Goal: Information Seeking & Learning: Check status

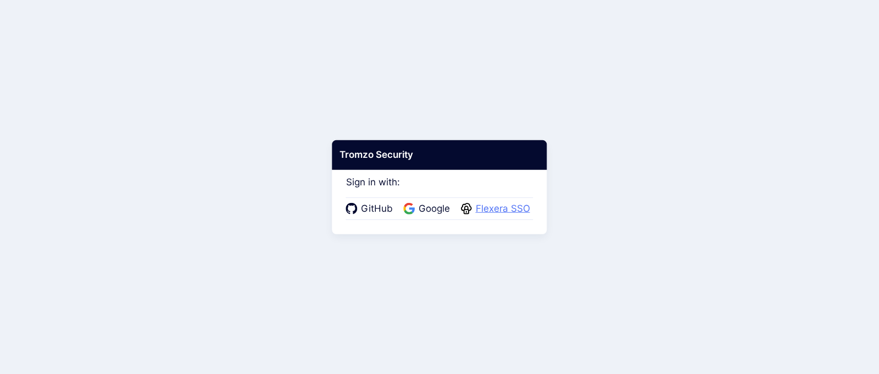
click at [501, 212] on span "Flexera SSO" at bounding box center [503, 209] width 61 height 14
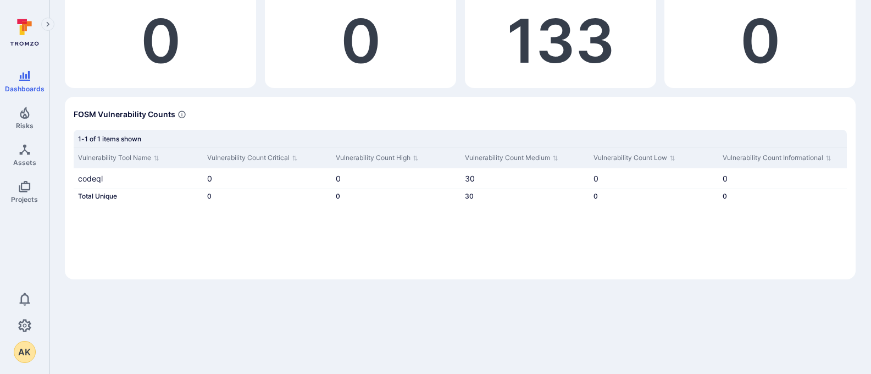
scroll to position [133, 0]
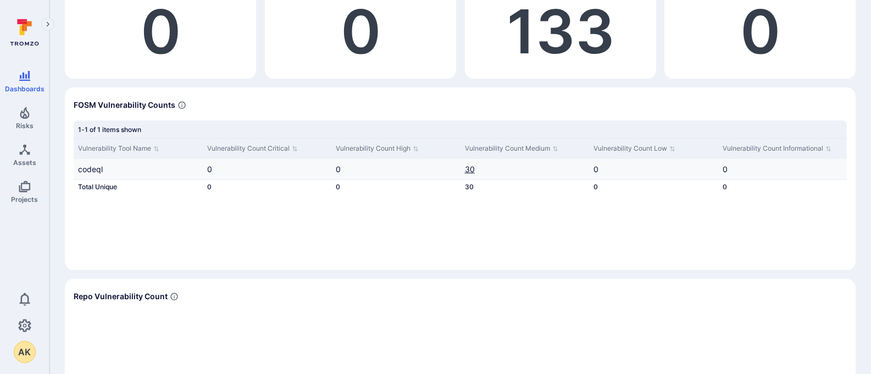
click at [473, 167] on link "30" at bounding box center [470, 168] width 10 height 9
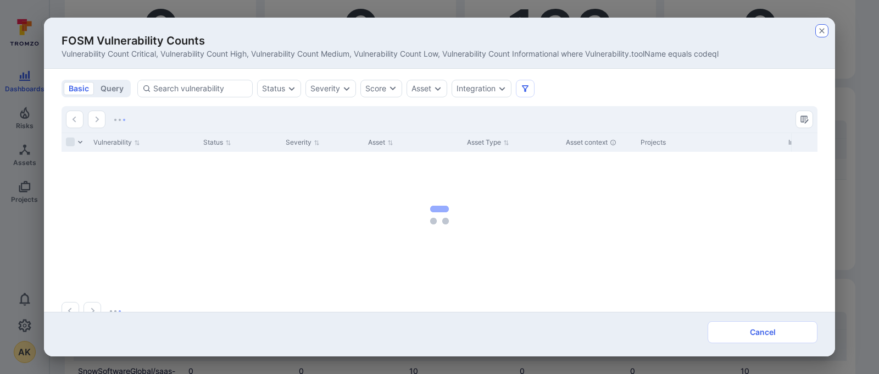
click at [821, 31] on icon "button" at bounding box center [822, 30] width 9 height 9
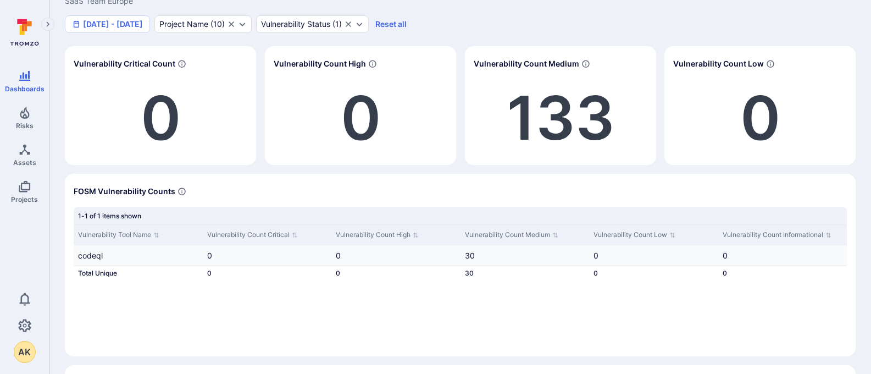
scroll to position [0, 0]
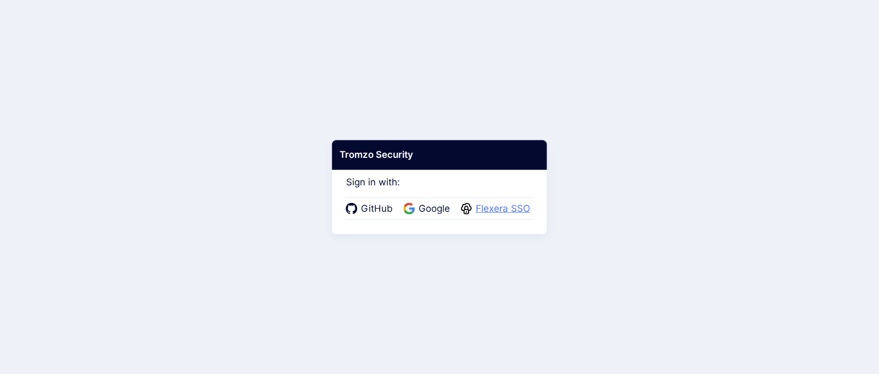
click at [491, 211] on span "Flexera SSO" at bounding box center [503, 209] width 61 height 14
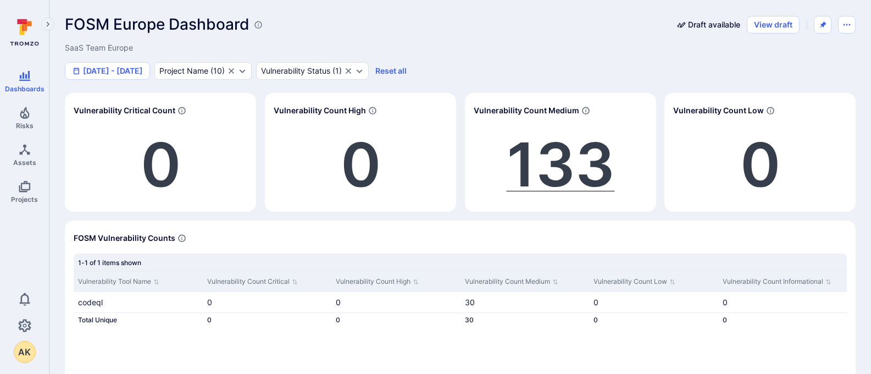
click at [557, 169] on span "133" at bounding box center [561, 165] width 108 height 74
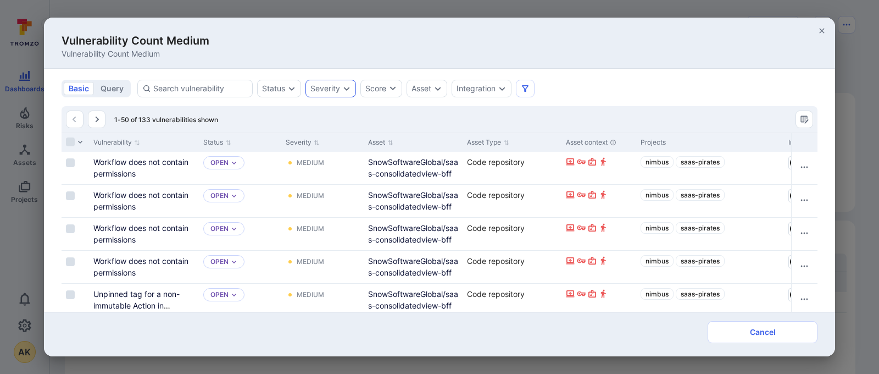
click at [346, 89] on icon "Expand dropdown" at bounding box center [347, 89] width 6 height 4
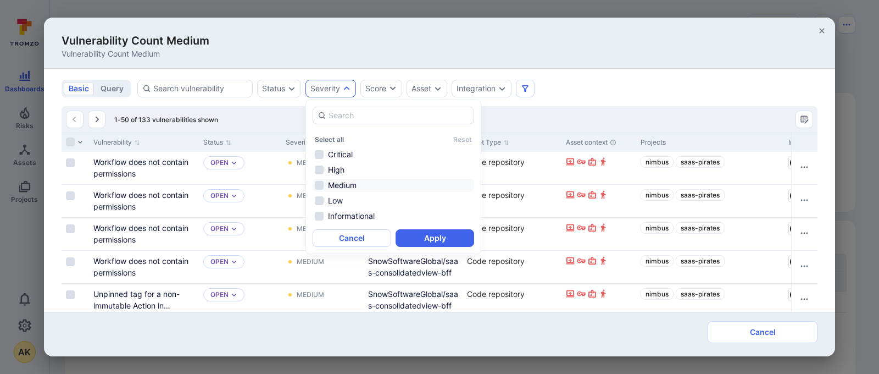
click at [335, 186] on li "Medium" at bounding box center [394, 185] width 162 height 13
click at [430, 241] on button "Apply" at bounding box center [435, 238] width 79 height 18
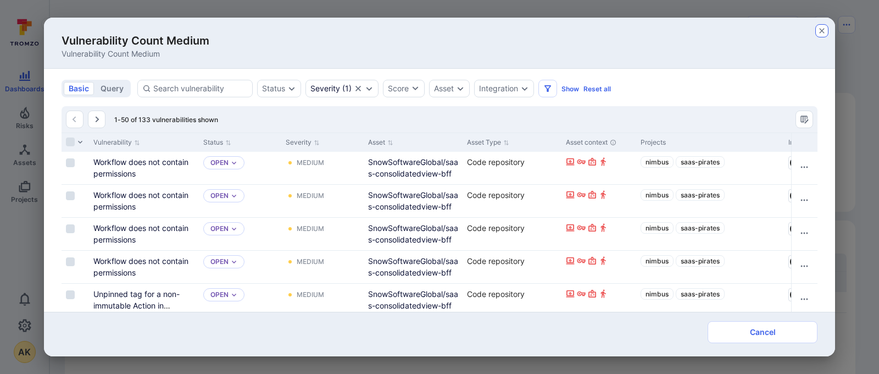
click at [826, 29] on icon "button" at bounding box center [822, 30] width 9 height 9
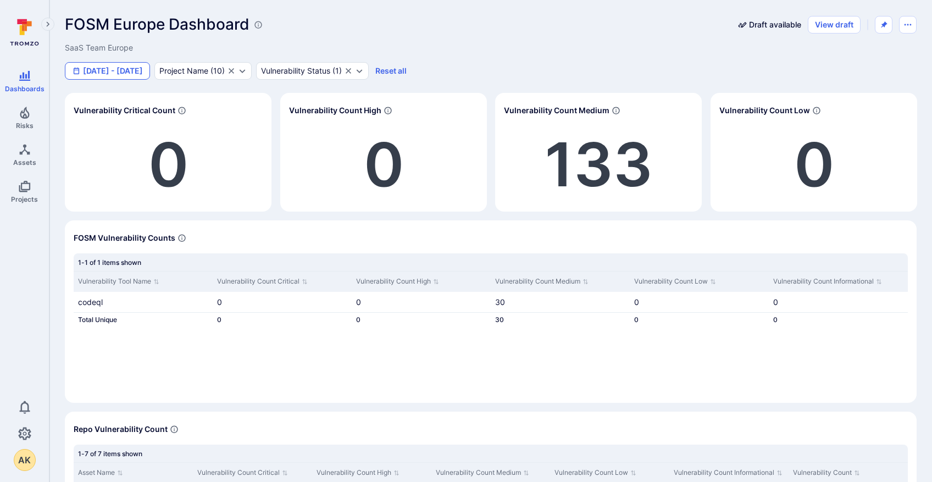
click at [136, 74] on button "Jan 1 - Jun 5, 2025" at bounding box center [107, 71] width 85 height 18
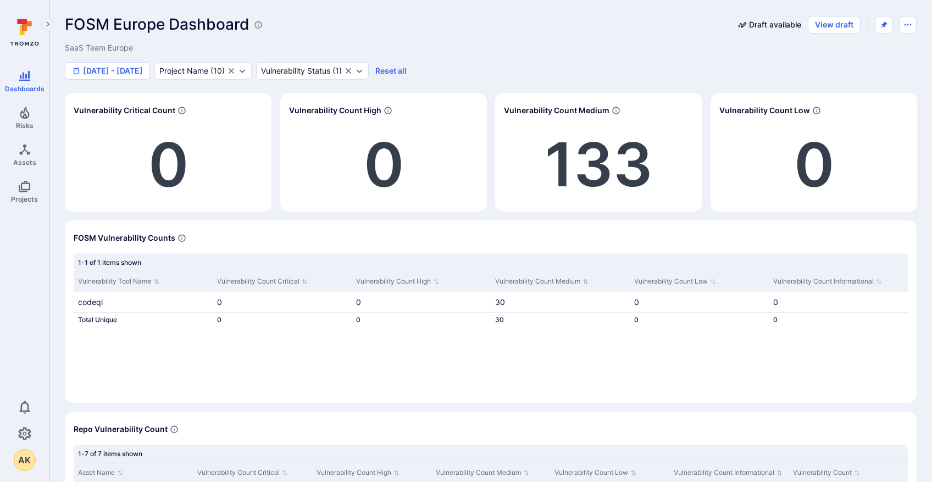
click at [132, 73] on button "Jan 1 - Jun 5, 2025" at bounding box center [107, 71] width 85 height 18
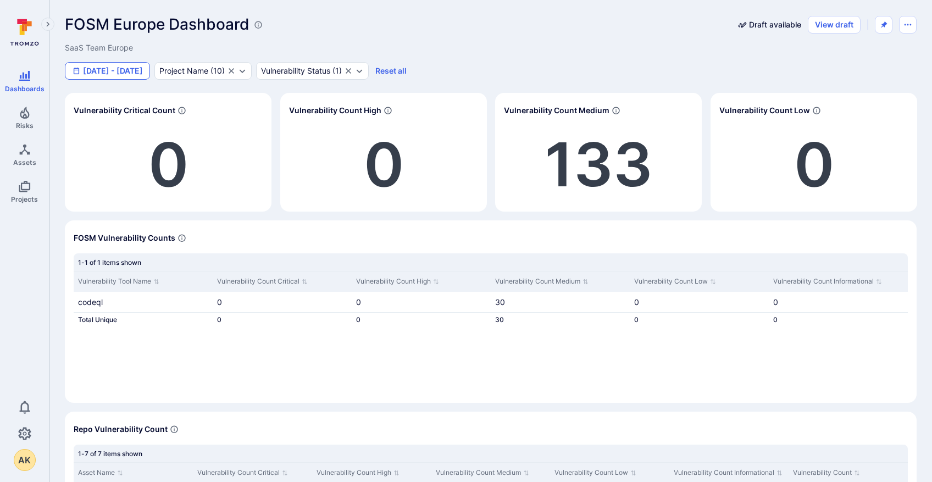
click at [127, 73] on button "Jan 1 - Jun 5, 2025" at bounding box center [107, 71] width 85 height 18
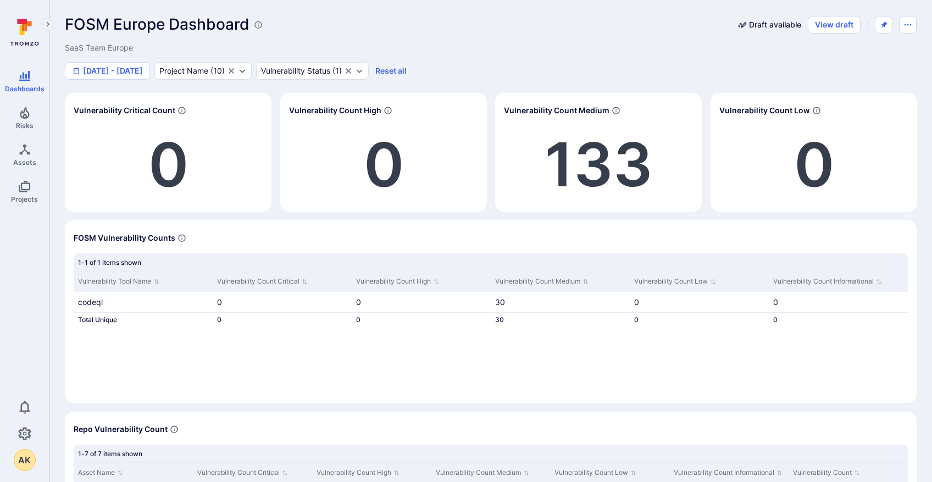
click at [125, 75] on button "Jan 1 - Jun 5, 2025" at bounding box center [107, 71] width 85 height 18
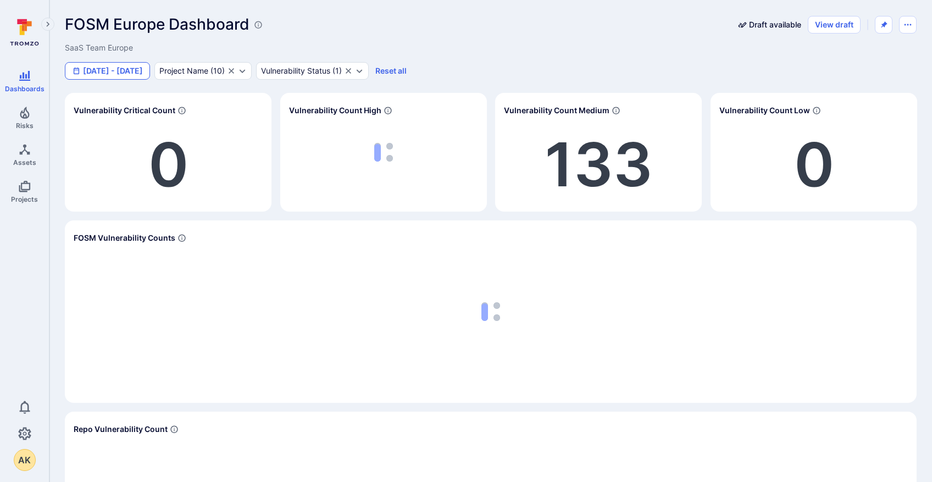
click at [141, 73] on button "Aug 29 - Sep 4, 2025" at bounding box center [107, 71] width 85 height 18
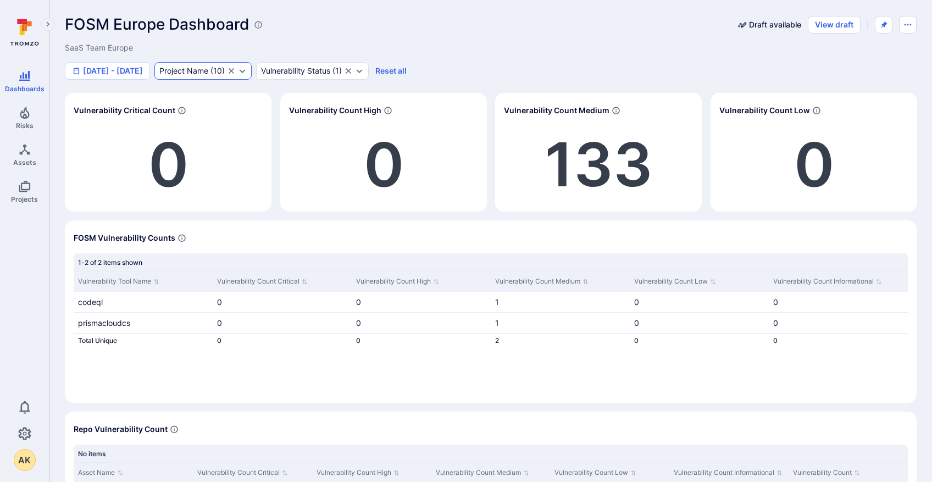
click at [240, 71] on icon "Expand dropdown" at bounding box center [243, 71] width 6 height 4
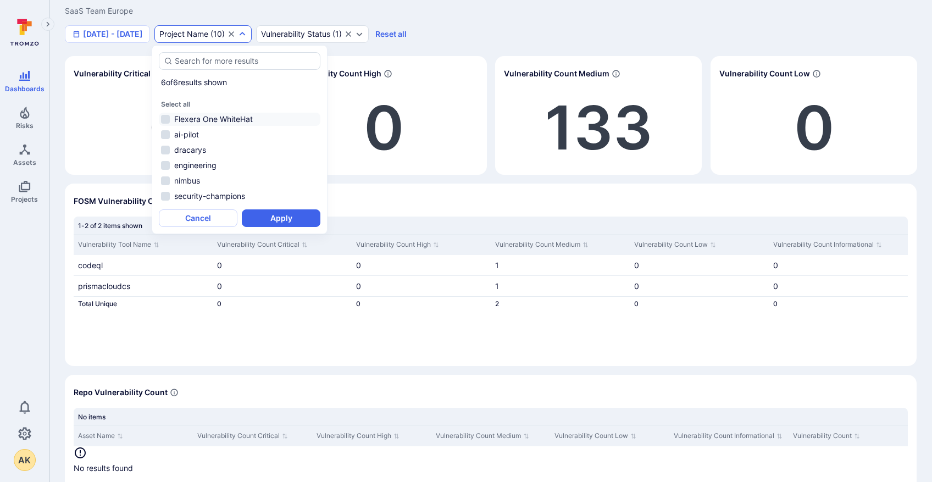
scroll to position [35, 0]
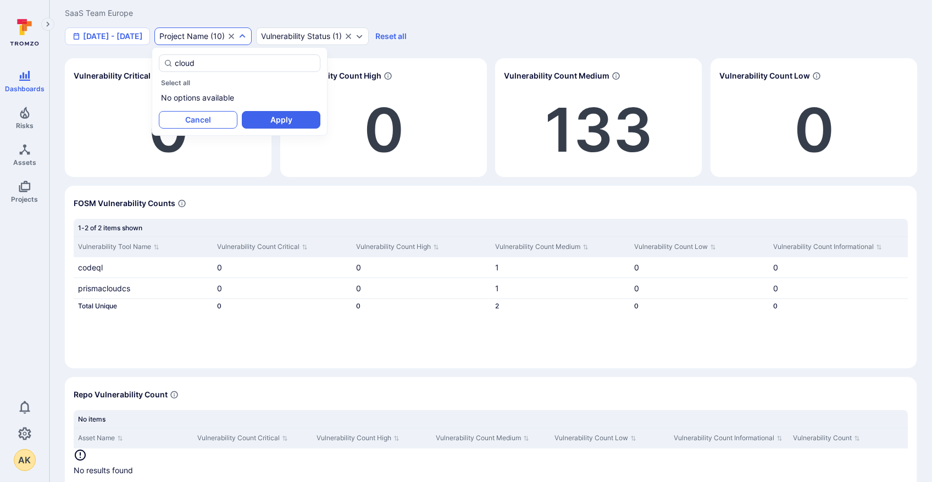
type input "cloud"
click at [193, 121] on button "Cancel" at bounding box center [198, 120] width 79 height 18
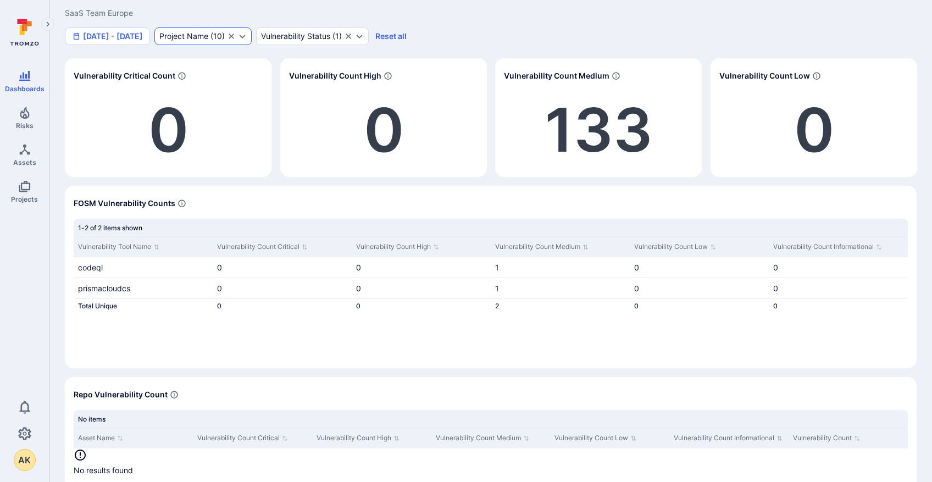
click at [231, 39] on icon "Clear selection" at bounding box center [231, 36] width 9 height 9
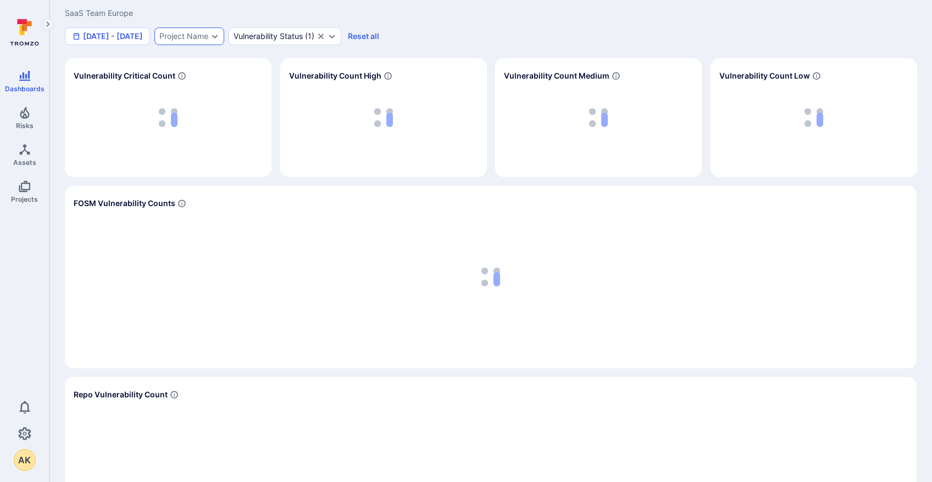
click at [217, 35] on div "Project Name" at bounding box center [189, 36] width 70 height 18
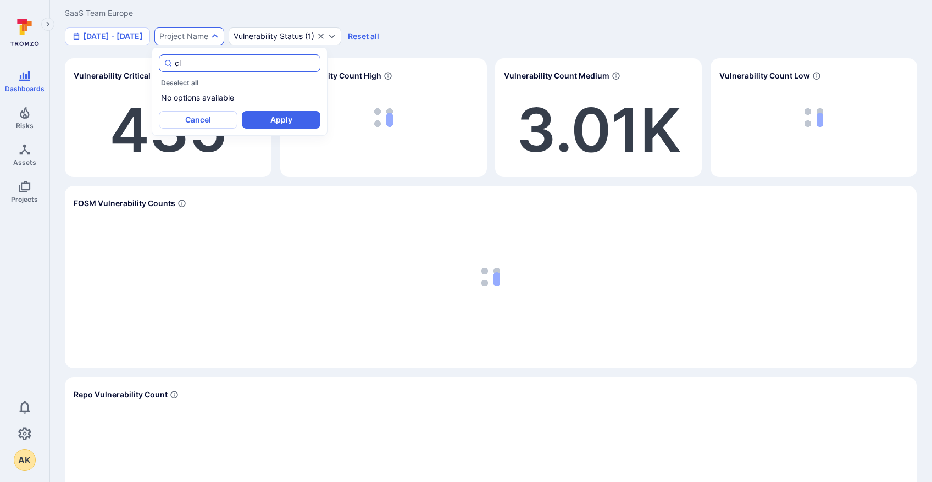
type input "c"
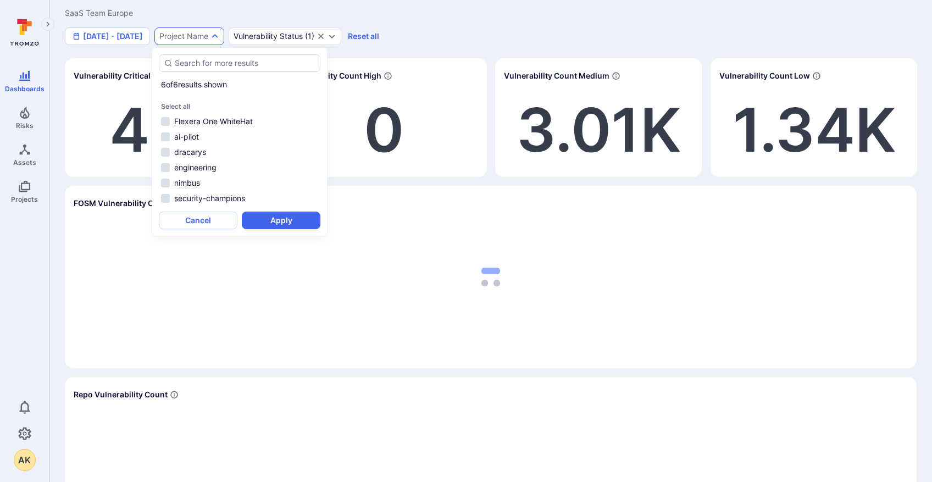
click at [470, 34] on div "Sep 3 - 4, 2025 Project Name Vulnerability Status ( 1 ) Reset all" at bounding box center [491, 36] width 852 height 18
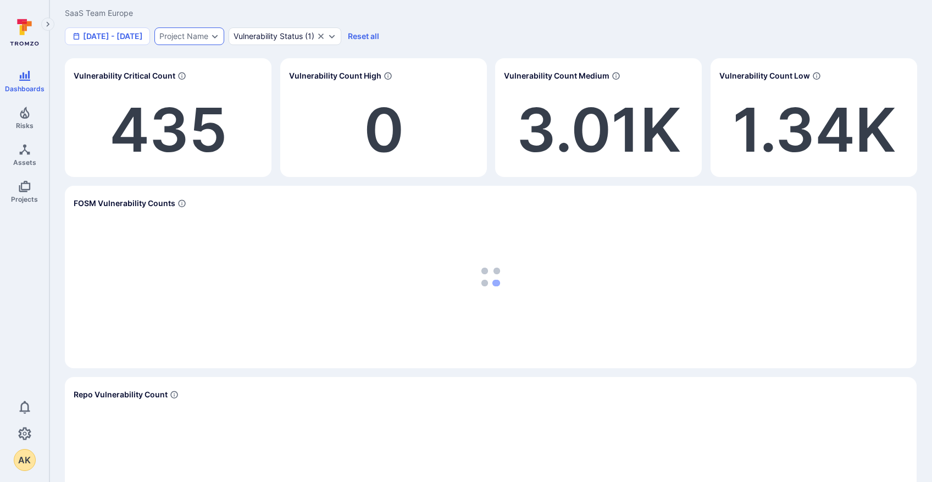
click at [213, 35] on icon "Expand dropdown" at bounding box center [215, 36] width 9 height 9
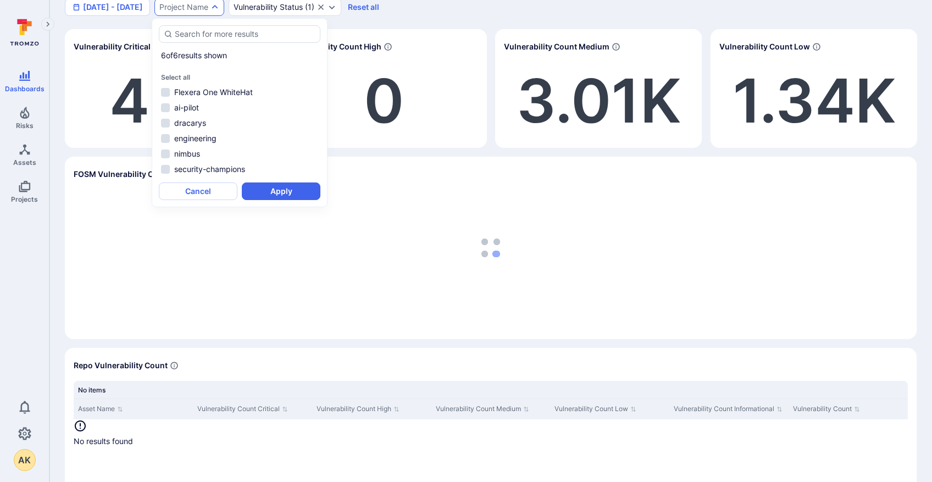
scroll to position [68, 0]
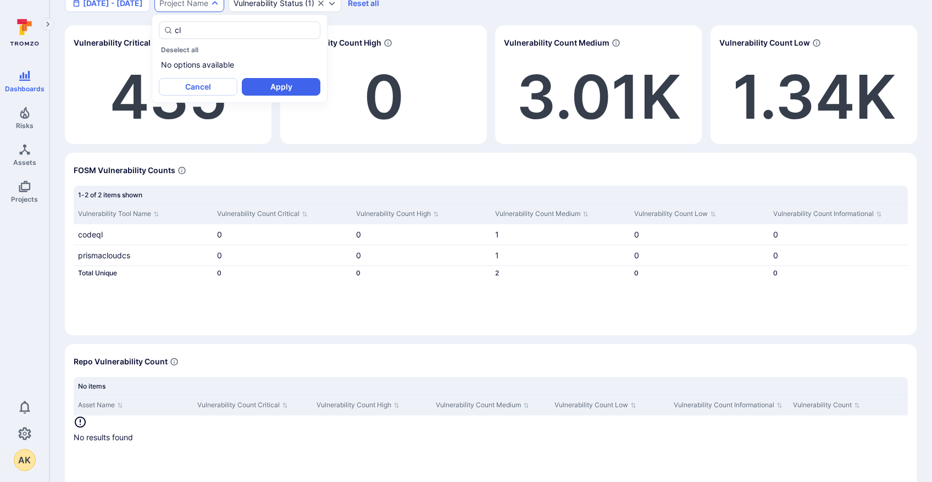
type input "c"
type input "p"
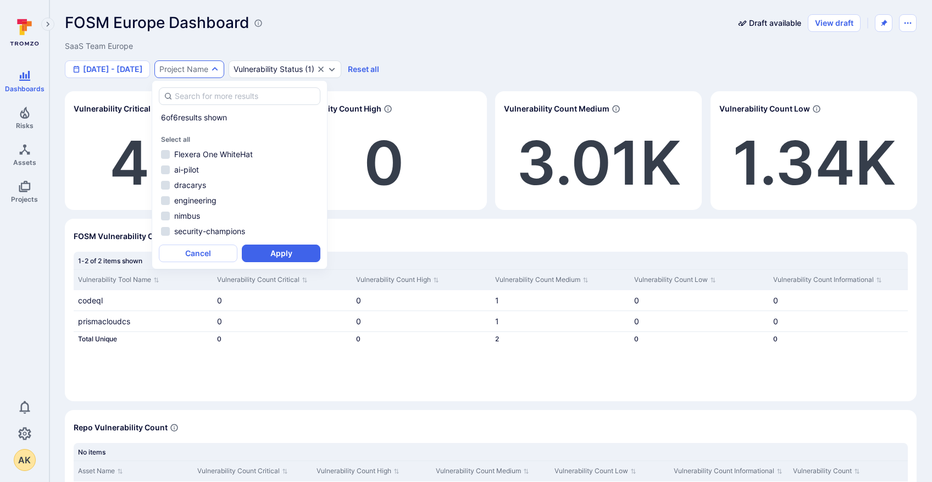
scroll to position [0, 0]
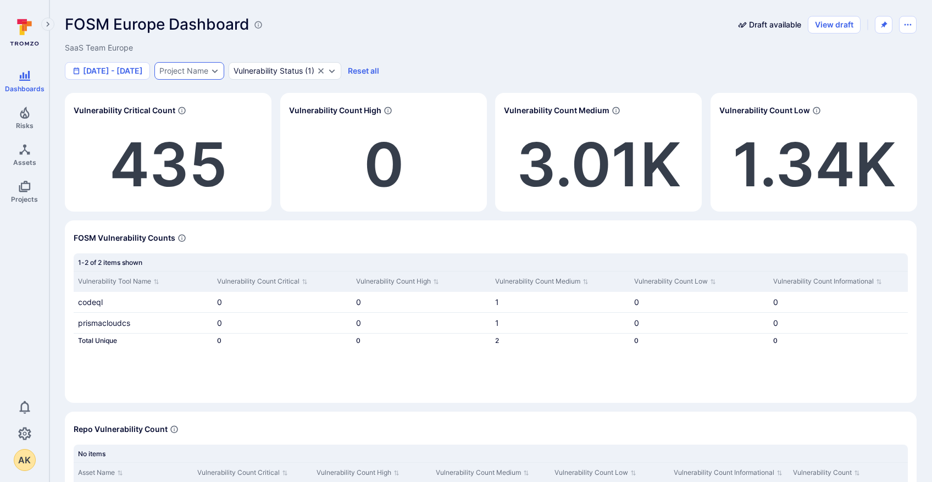
click at [204, 73] on div "Project Name" at bounding box center [183, 71] width 49 height 9
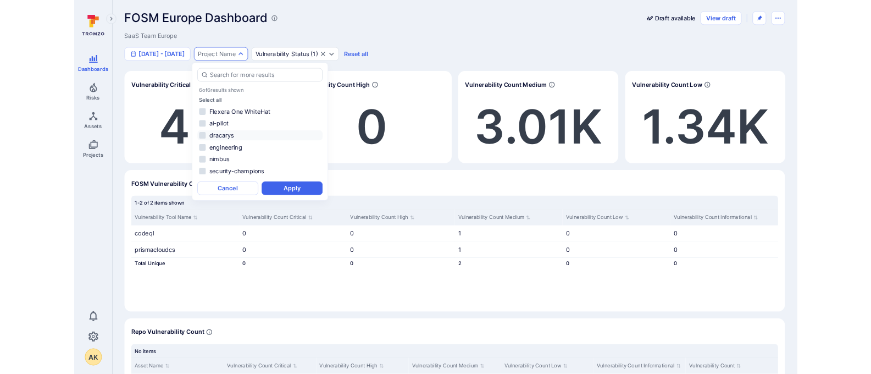
scroll to position [2, 0]
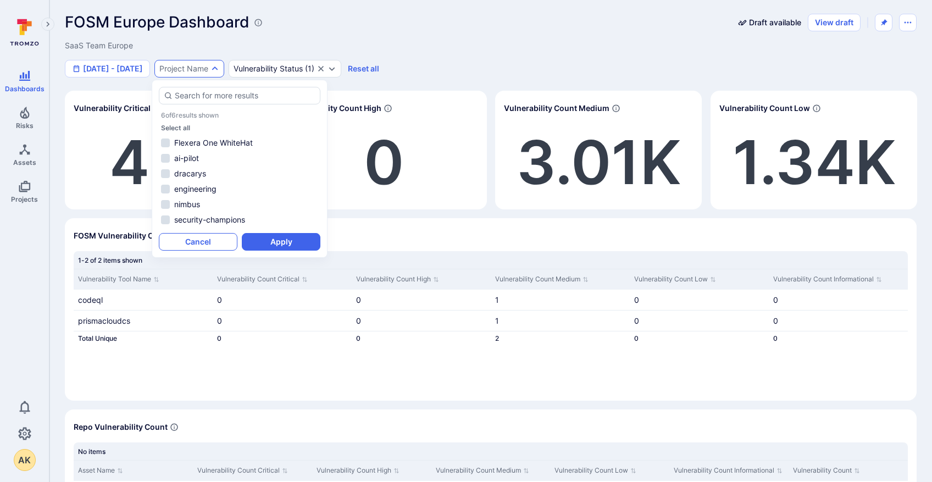
click at [203, 243] on button "Cancel" at bounding box center [198, 242] width 79 height 18
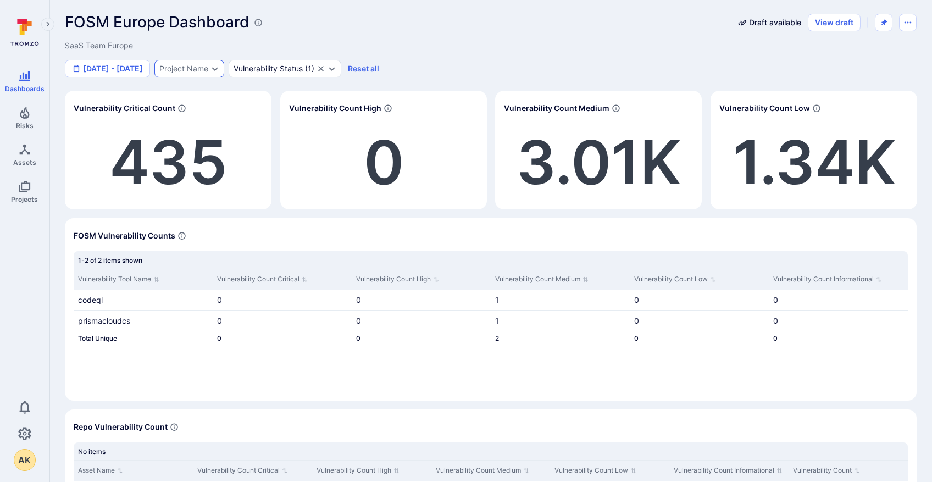
click at [194, 73] on div "Project Name" at bounding box center [183, 68] width 49 height 9
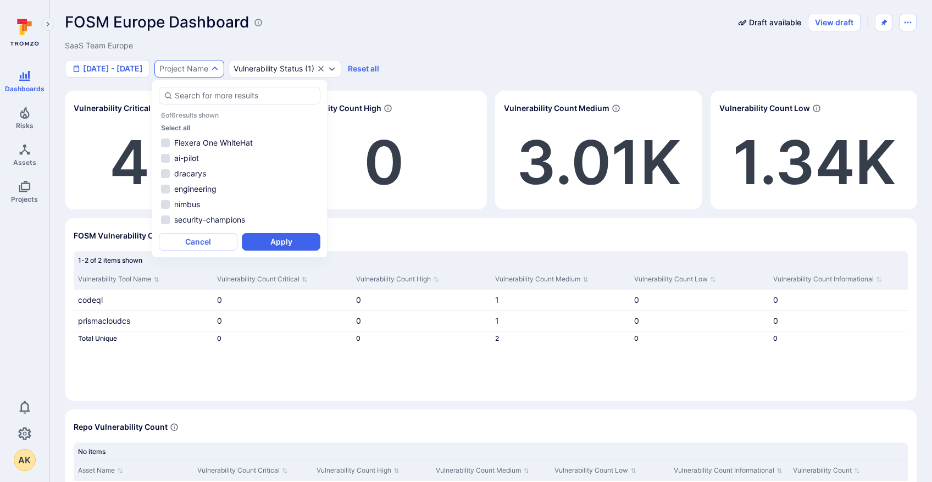
click at [390, 46] on div "SaaS Team Europe" at bounding box center [229, 45] width 329 height 11
